Goal: Task Accomplishment & Management: Manage account settings

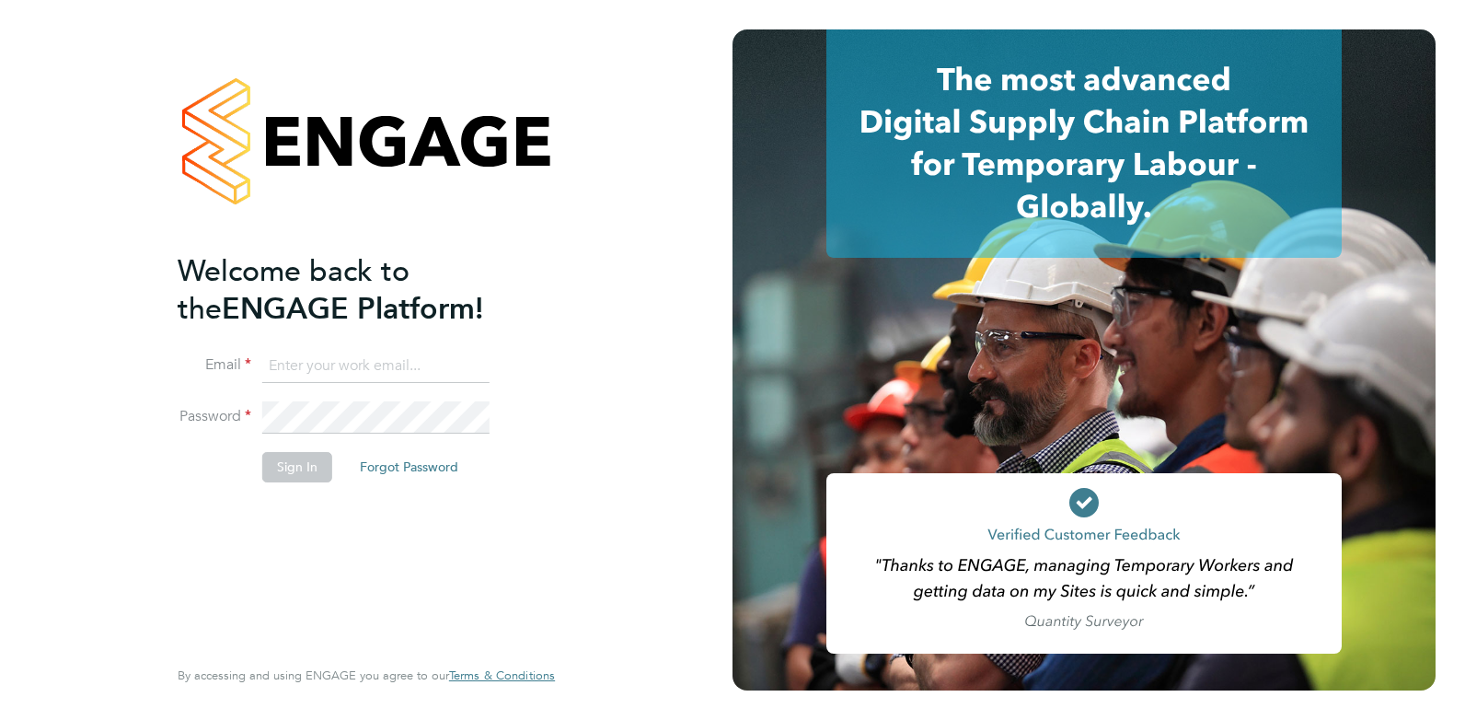
click at [322, 357] on input at bounding box center [375, 366] width 227 height 33
drag, startPoint x: 466, startPoint y: 363, endPoint x: 85, endPoint y: 333, distance: 382.2
click at [85, 333] on div "Welcome back to the ENGAGE Platform! Email cameronfisher9612@gmail.com Password…" at bounding box center [366, 360] width 733 height 720
type input "cameron@omniapeople.com"
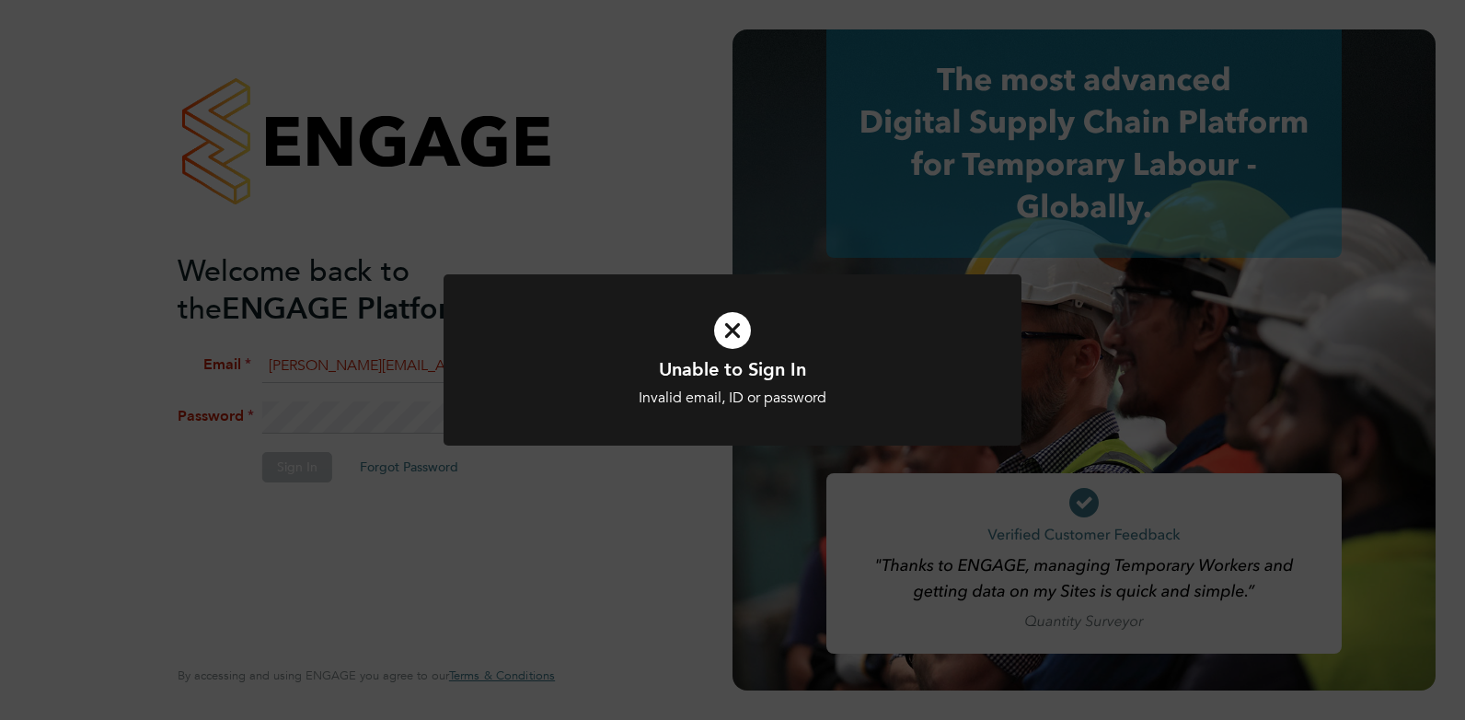
click at [336, 436] on div "Unable to Sign In Invalid email, ID or password Cancel Okay" at bounding box center [732, 360] width 1465 height 720
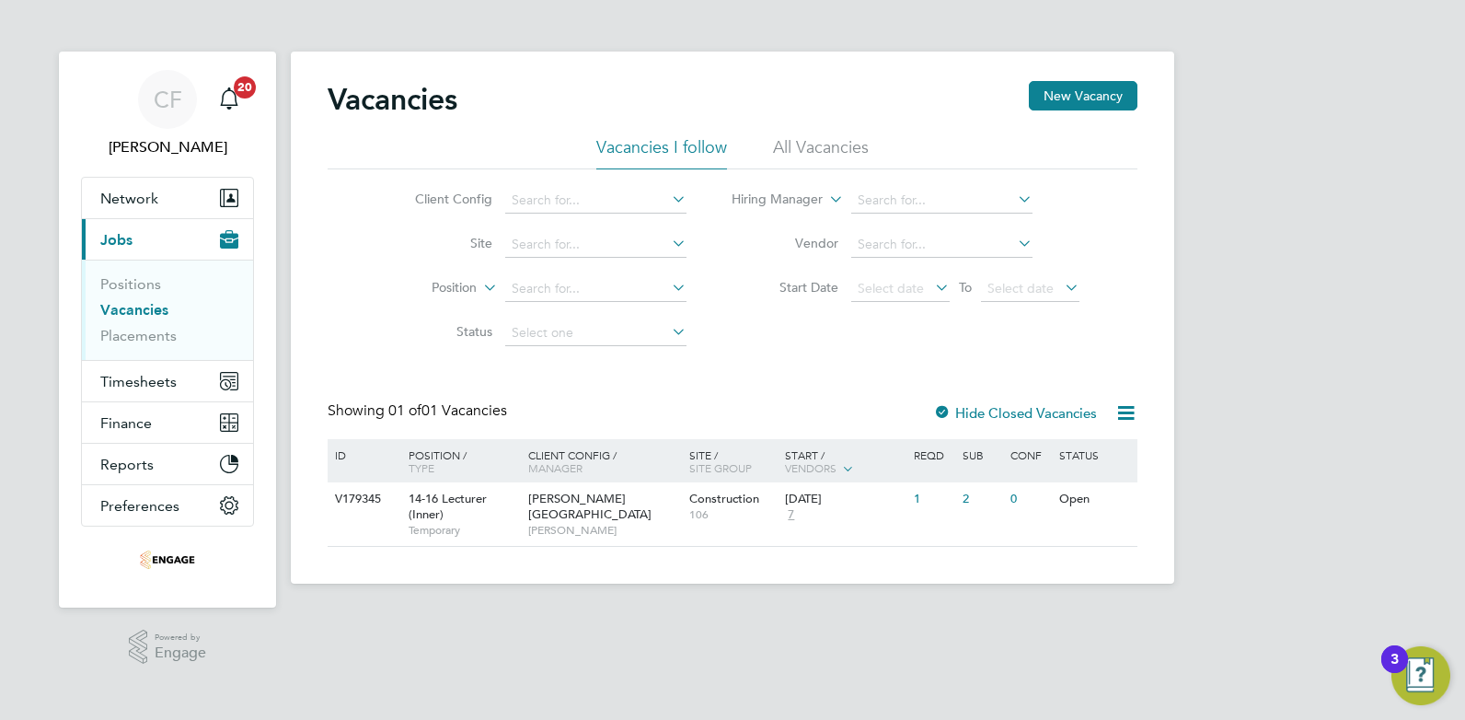
click at [850, 154] on li "All Vacancies" at bounding box center [821, 152] width 96 height 33
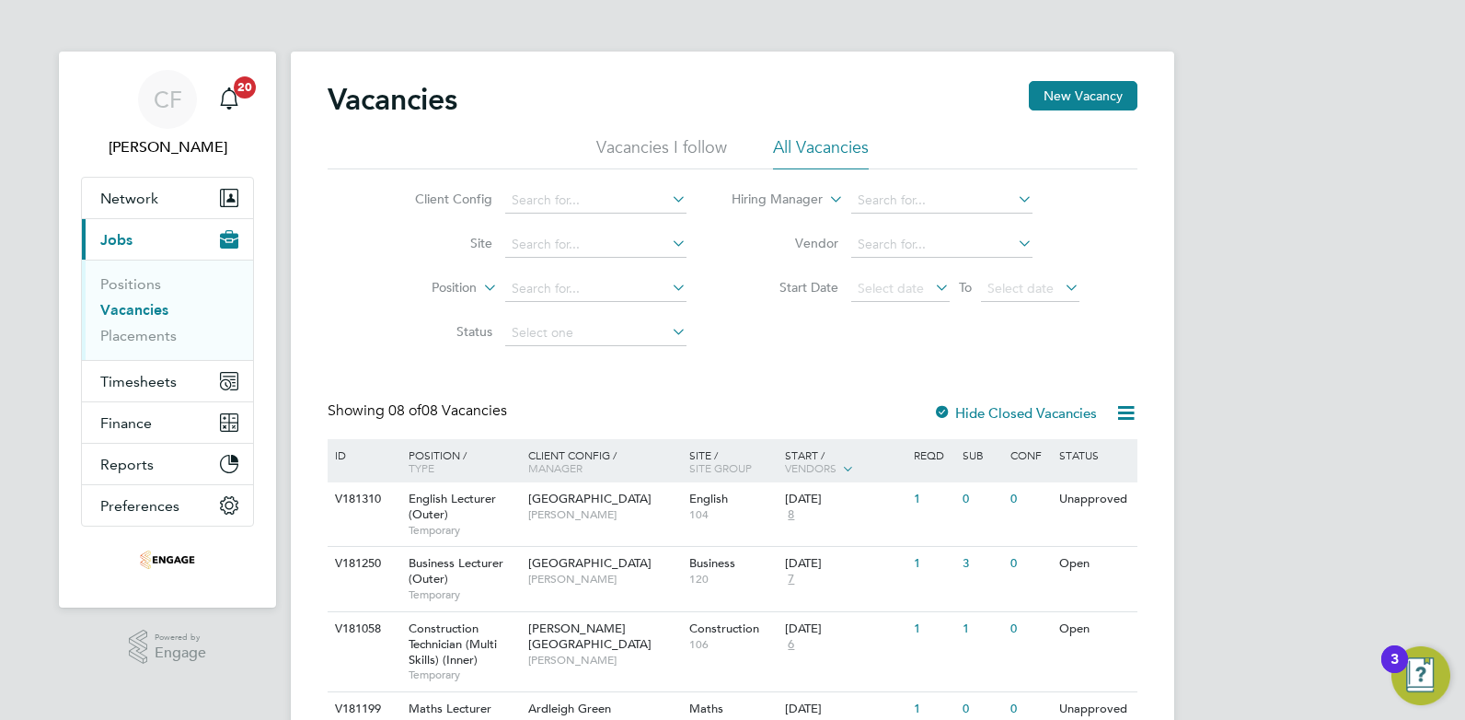
scroll to position [394, 0]
